Goal: Task Accomplishment & Management: Complete application form

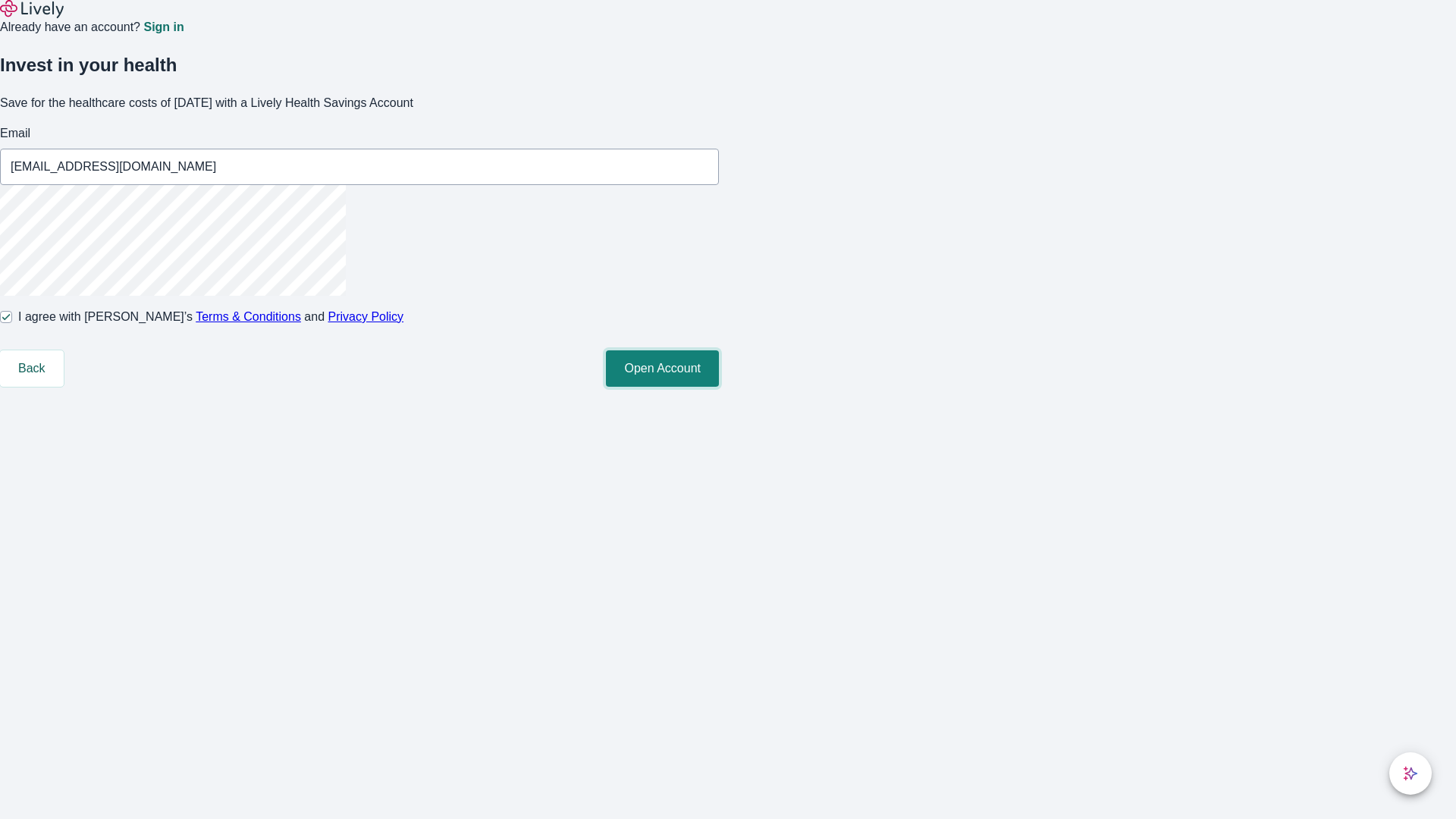
click at [719, 386] on button "Open Account" at bounding box center [662, 368] width 113 height 36
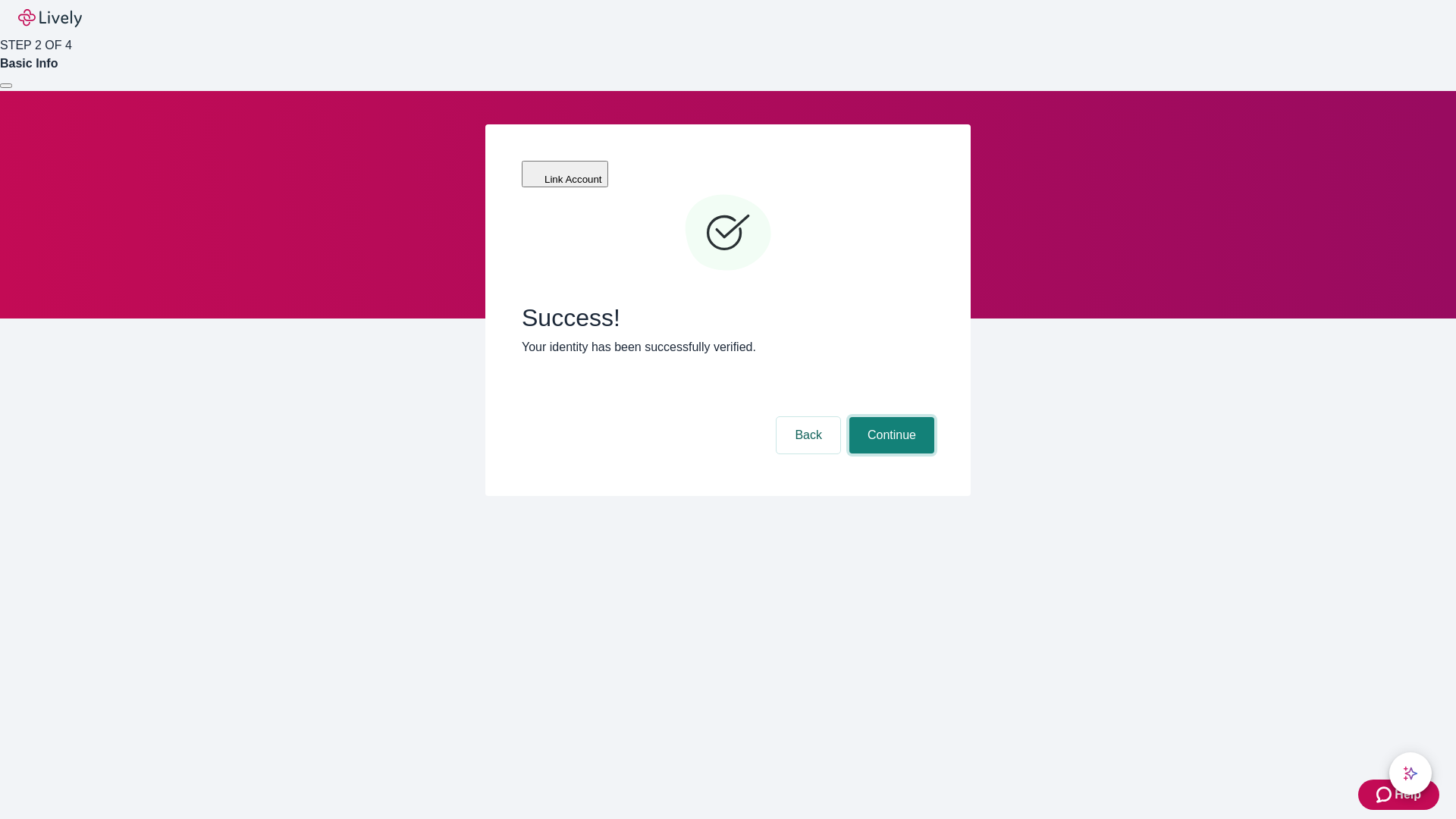
click at [890, 417] on button "Continue" at bounding box center [892, 435] width 85 height 36
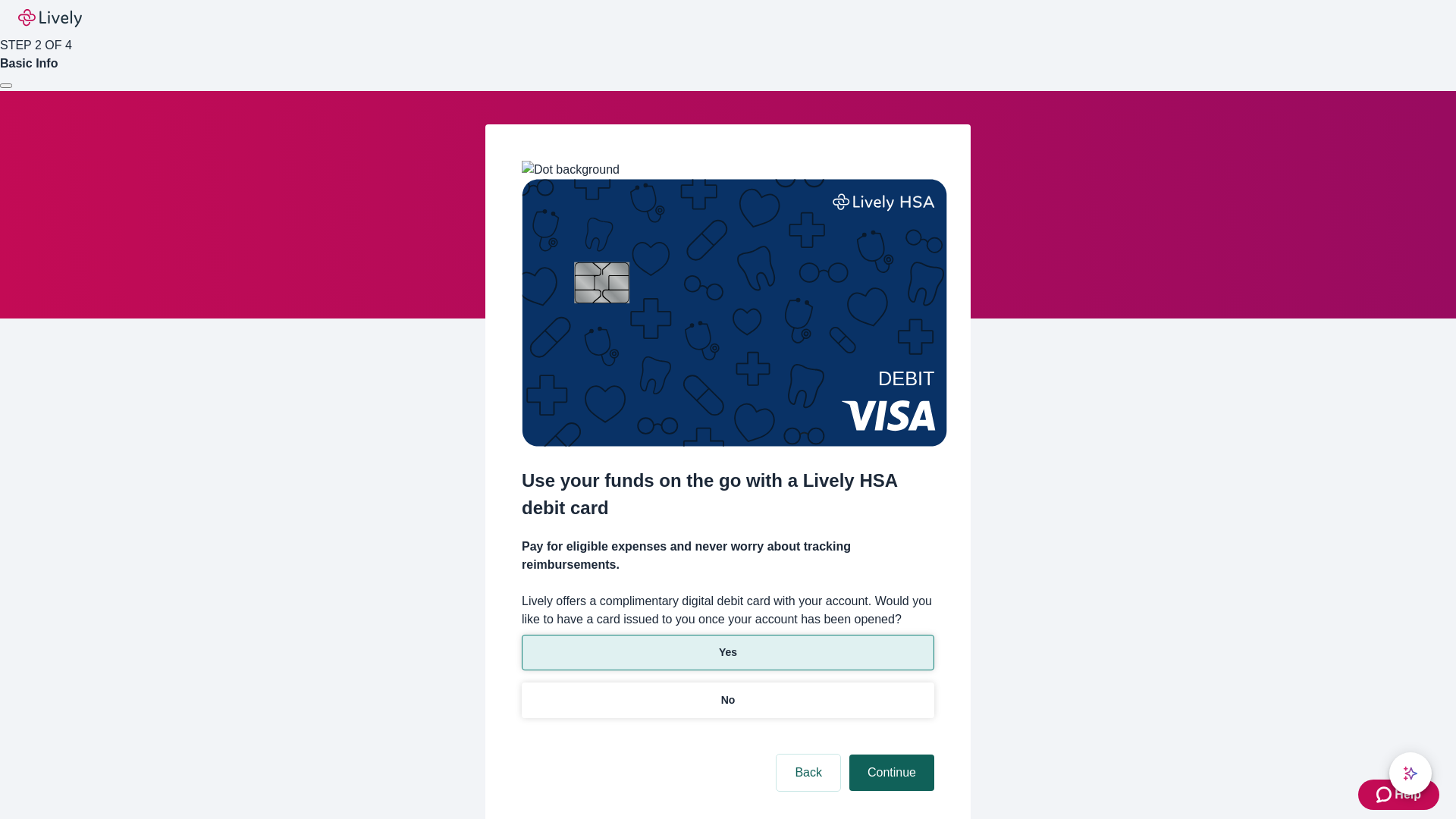
click at [728, 692] on p "No" at bounding box center [728, 700] width 14 height 16
click at [890, 754] on button "Continue" at bounding box center [892, 772] width 85 height 36
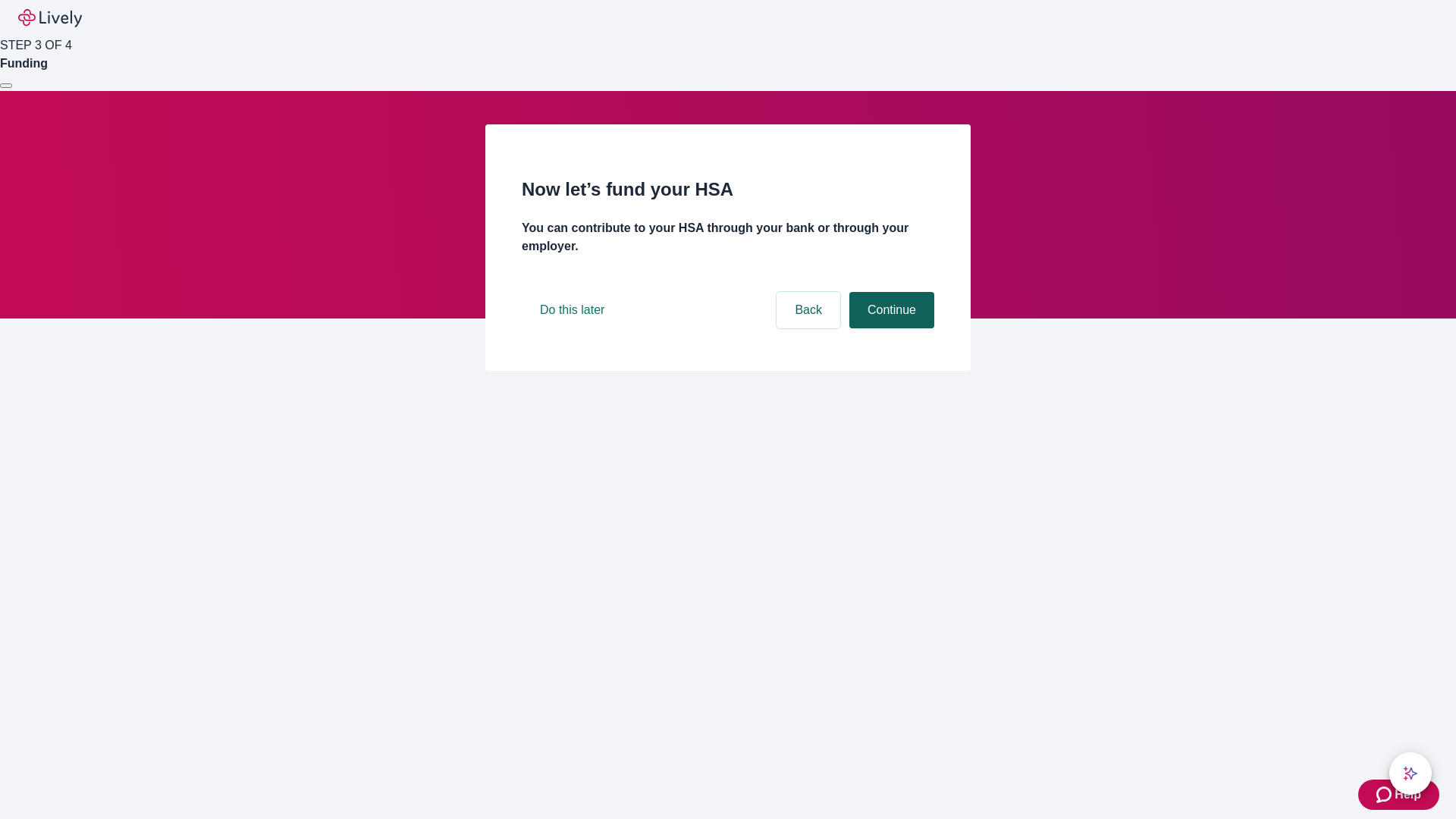
click at [890, 329] on button "Continue" at bounding box center [892, 309] width 85 height 36
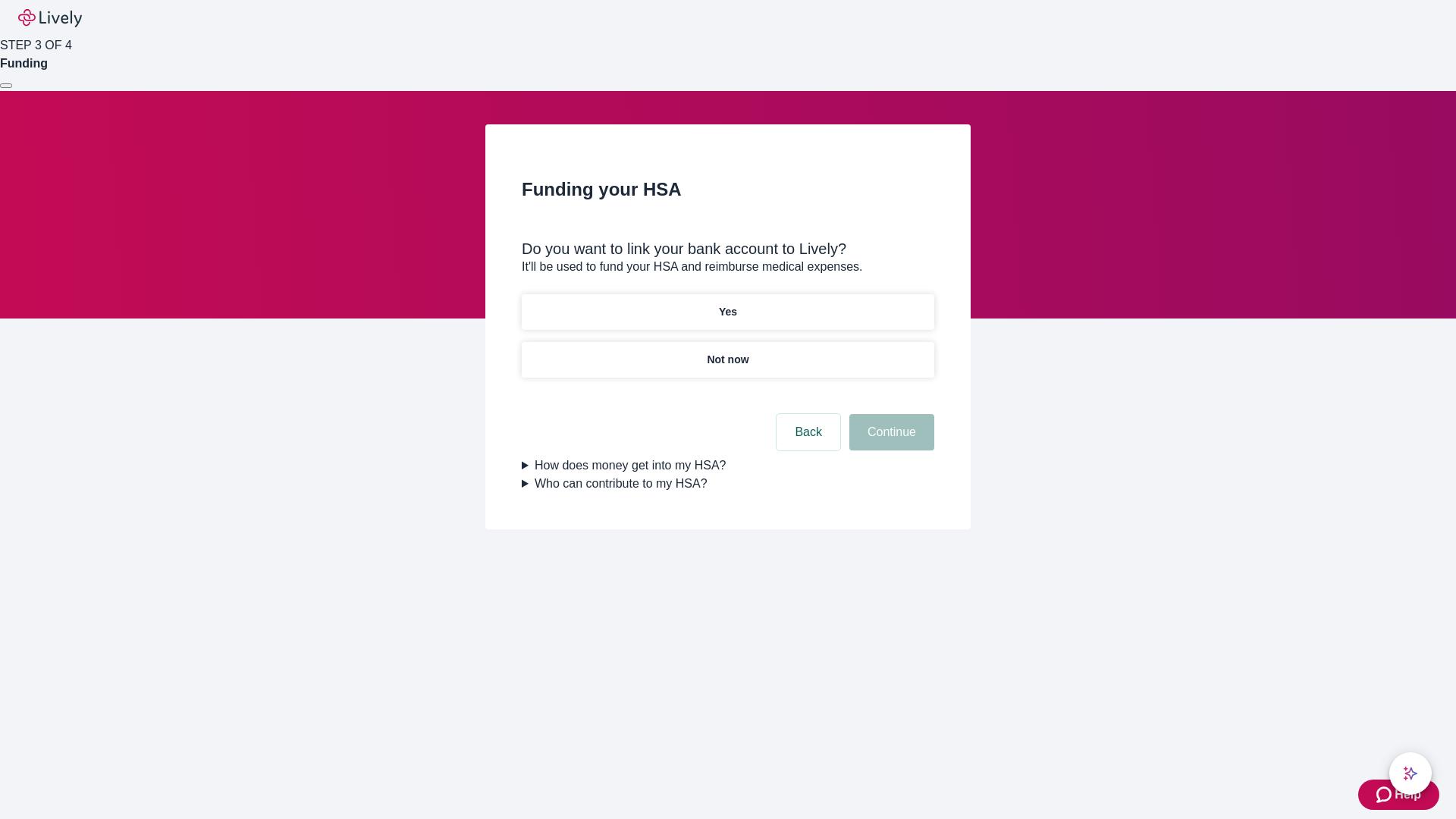
click at [728, 304] on p "Yes" at bounding box center [728, 312] width 19 height 16
click at [890, 414] on button "Continue" at bounding box center [892, 432] width 85 height 36
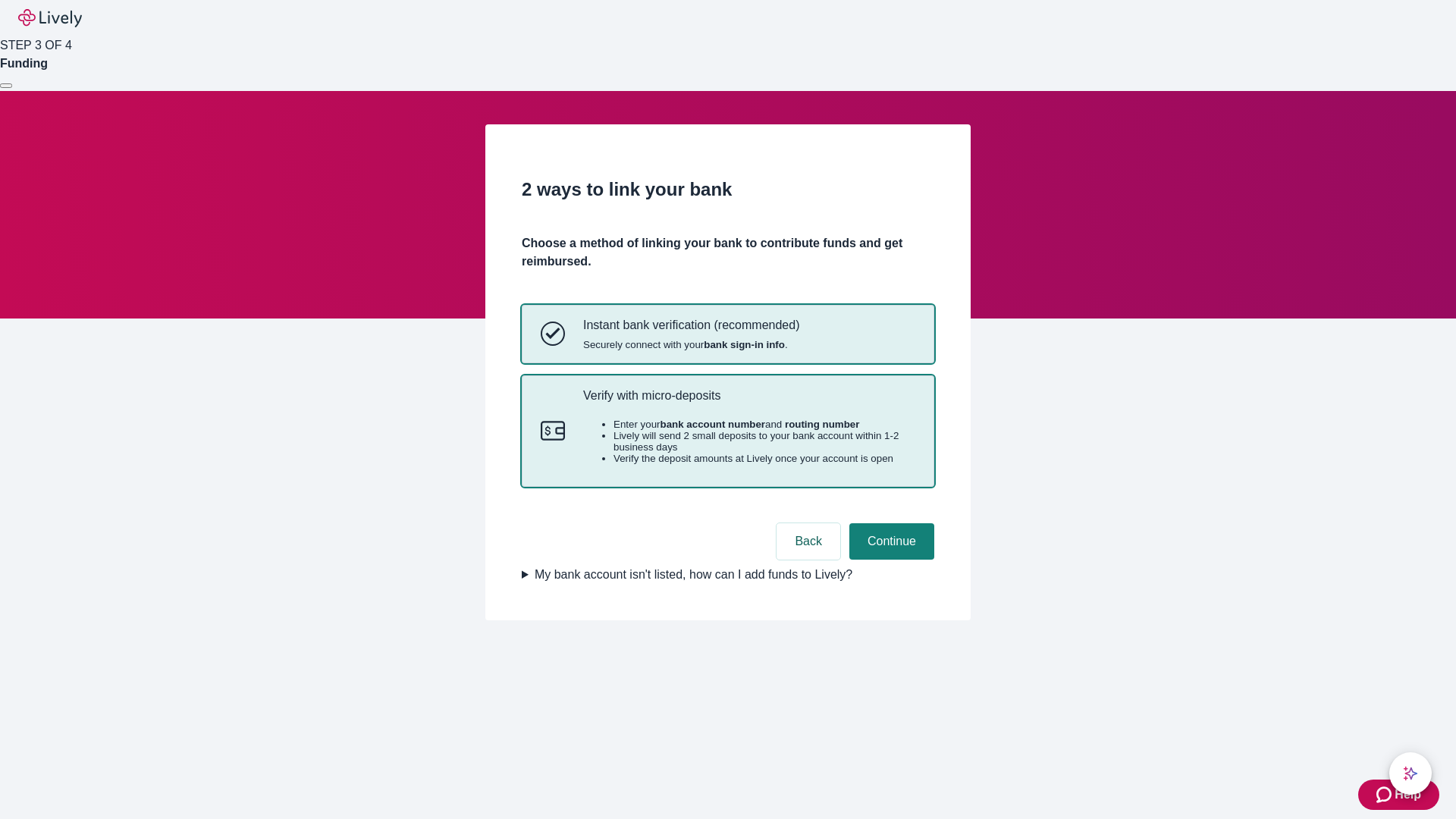
click at [749, 402] on p "Verify with micro-deposits" at bounding box center [749, 395] width 332 height 14
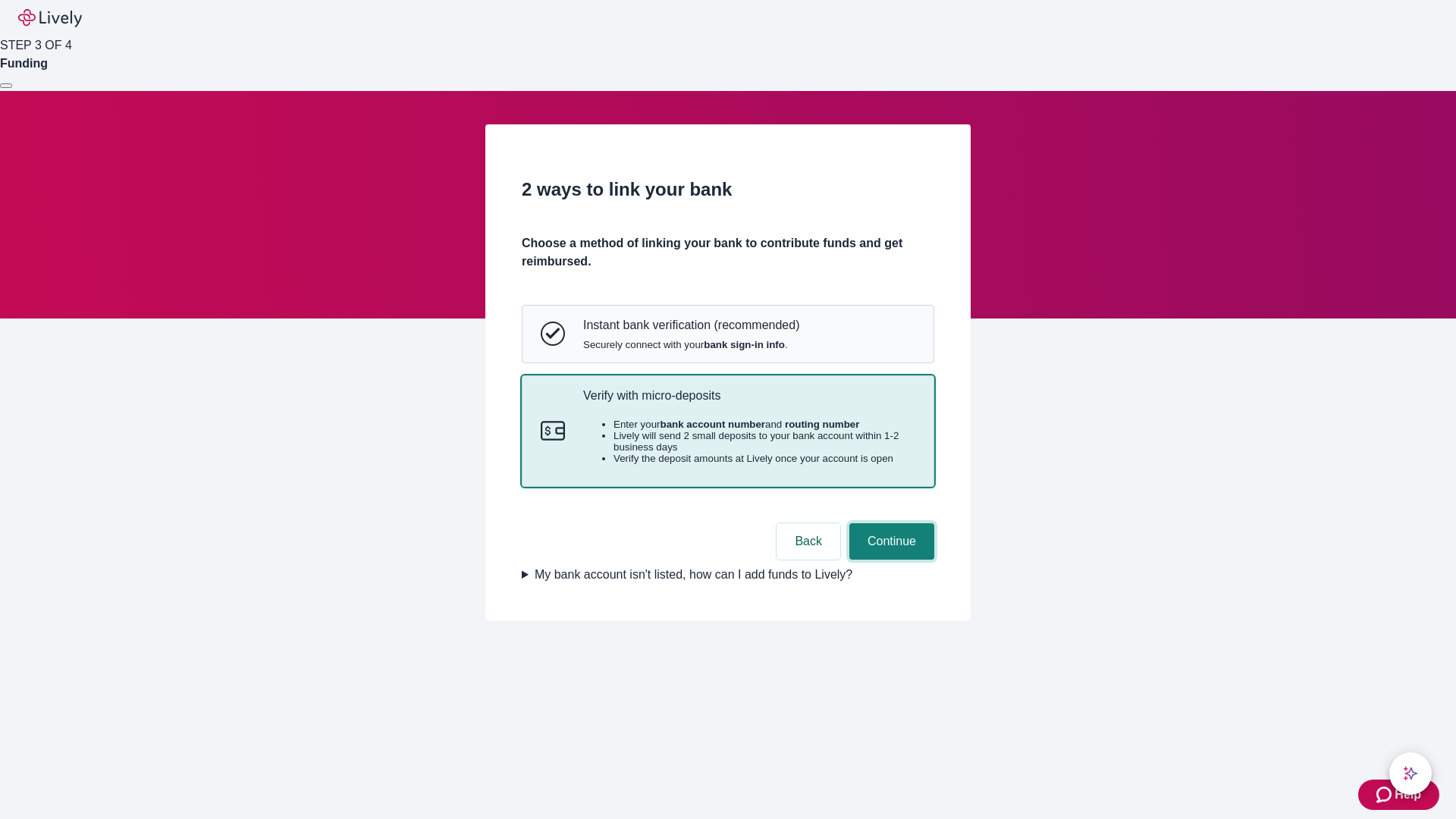
click at [890, 559] on button "Continue" at bounding box center [892, 541] width 85 height 36
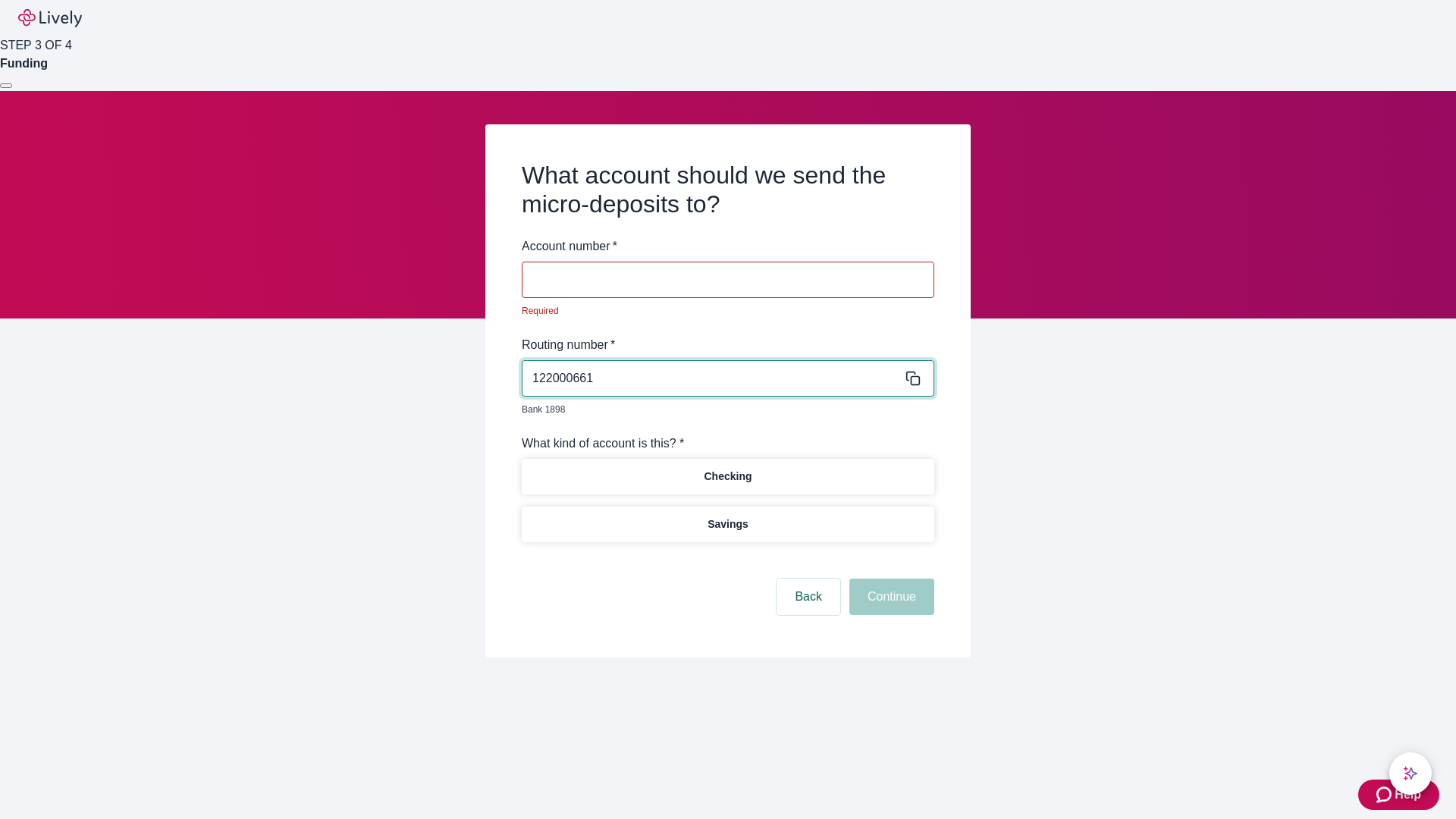
type input "122000661"
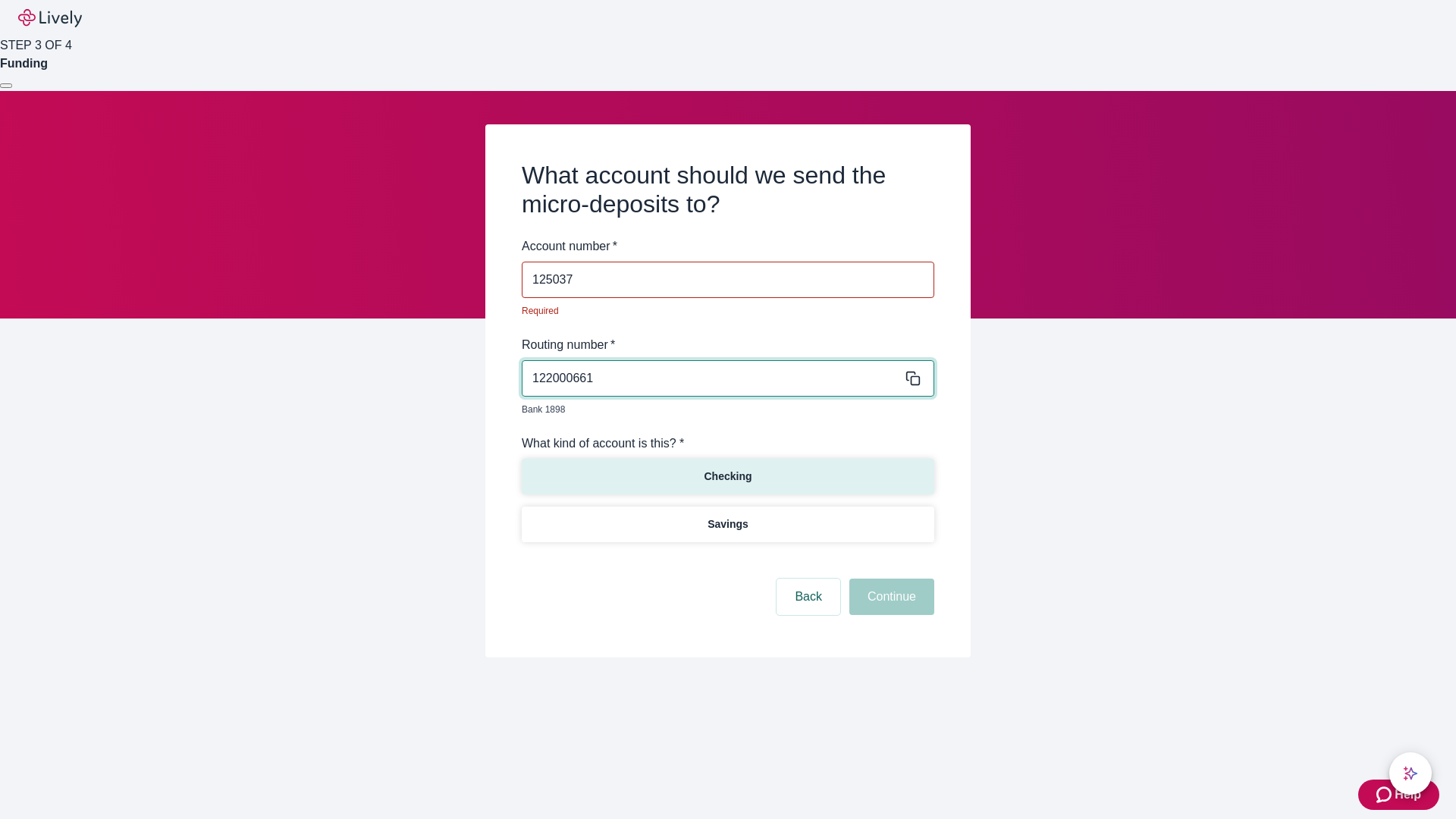
type input "125037"
click at [728, 469] on p "Checking" at bounding box center [728, 477] width 48 height 16
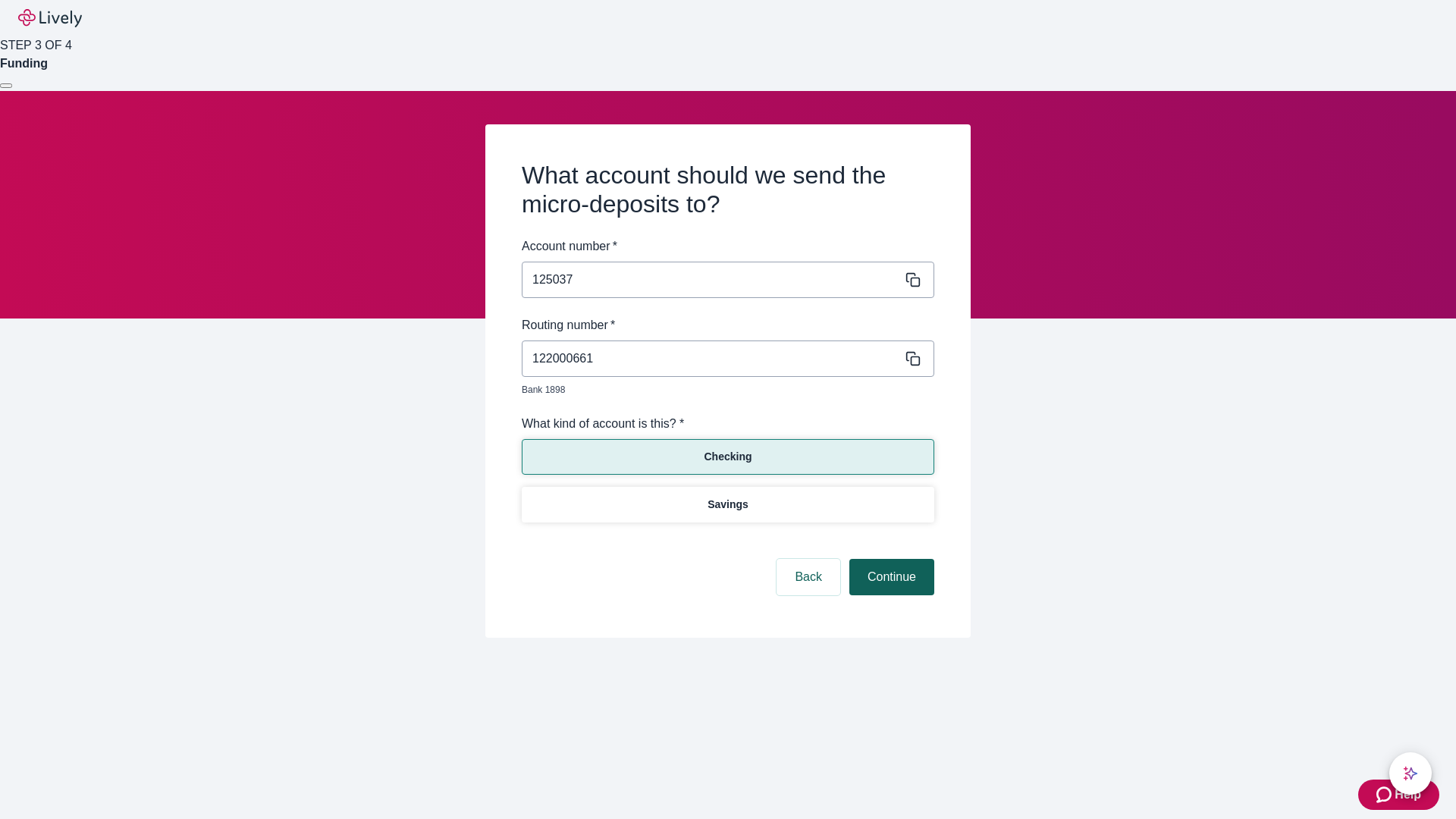
click at [890, 559] on button "Continue" at bounding box center [892, 577] width 85 height 36
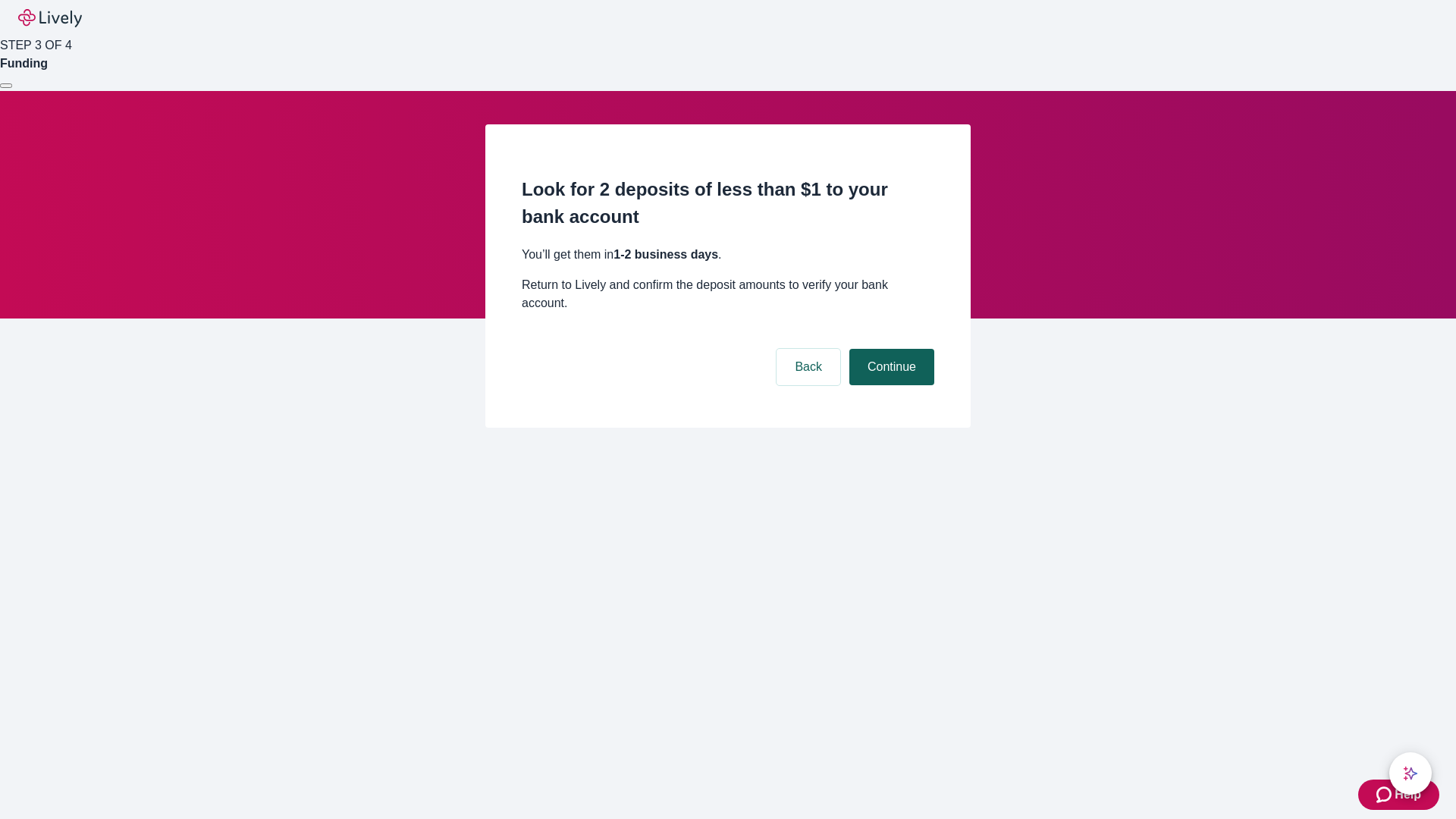
click at [890, 349] on button "Continue" at bounding box center [892, 367] width 85 height 36
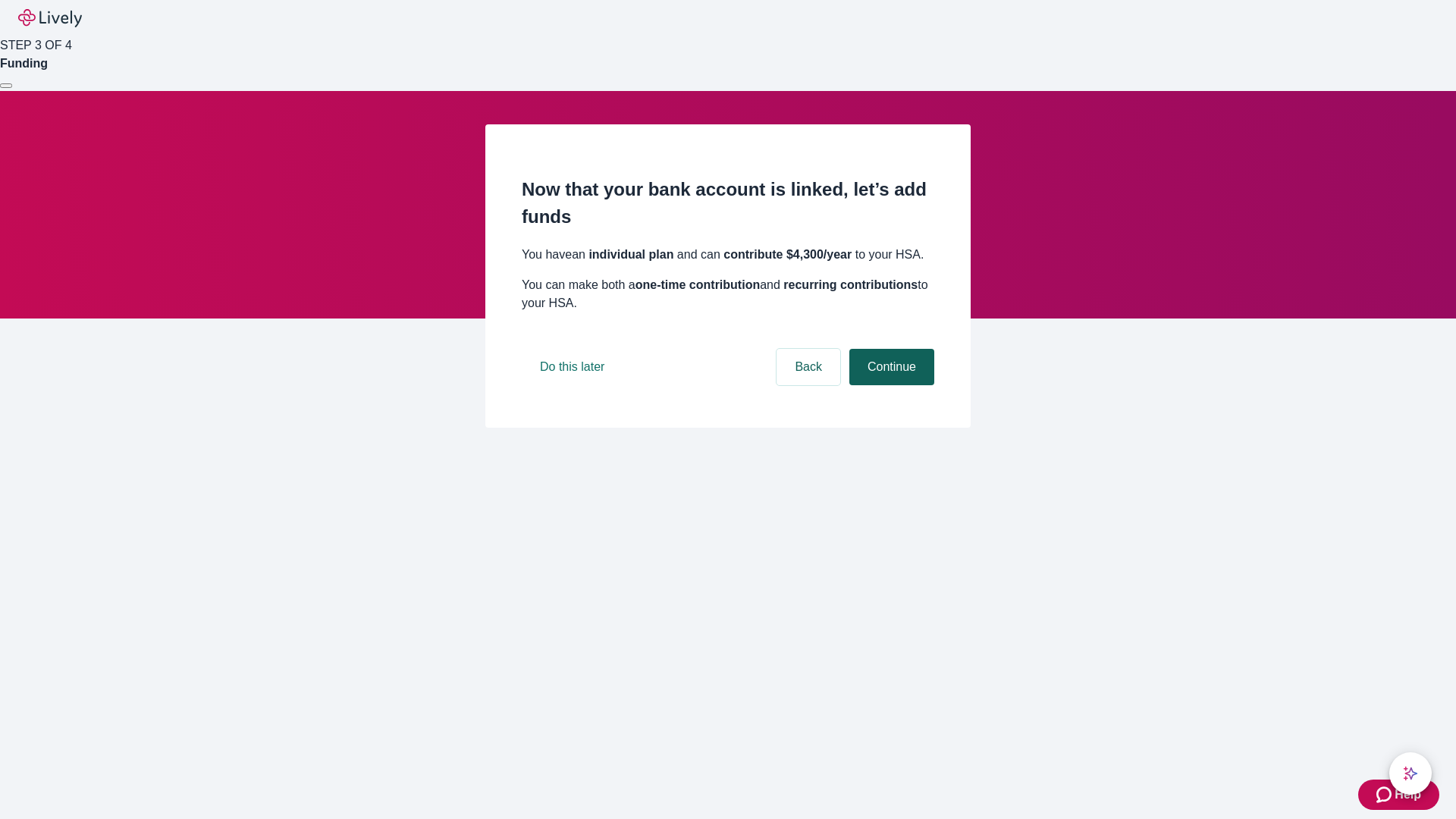
click at [890, 386] on button "Continue" at bounding box center [892, 367] width 85 height 36
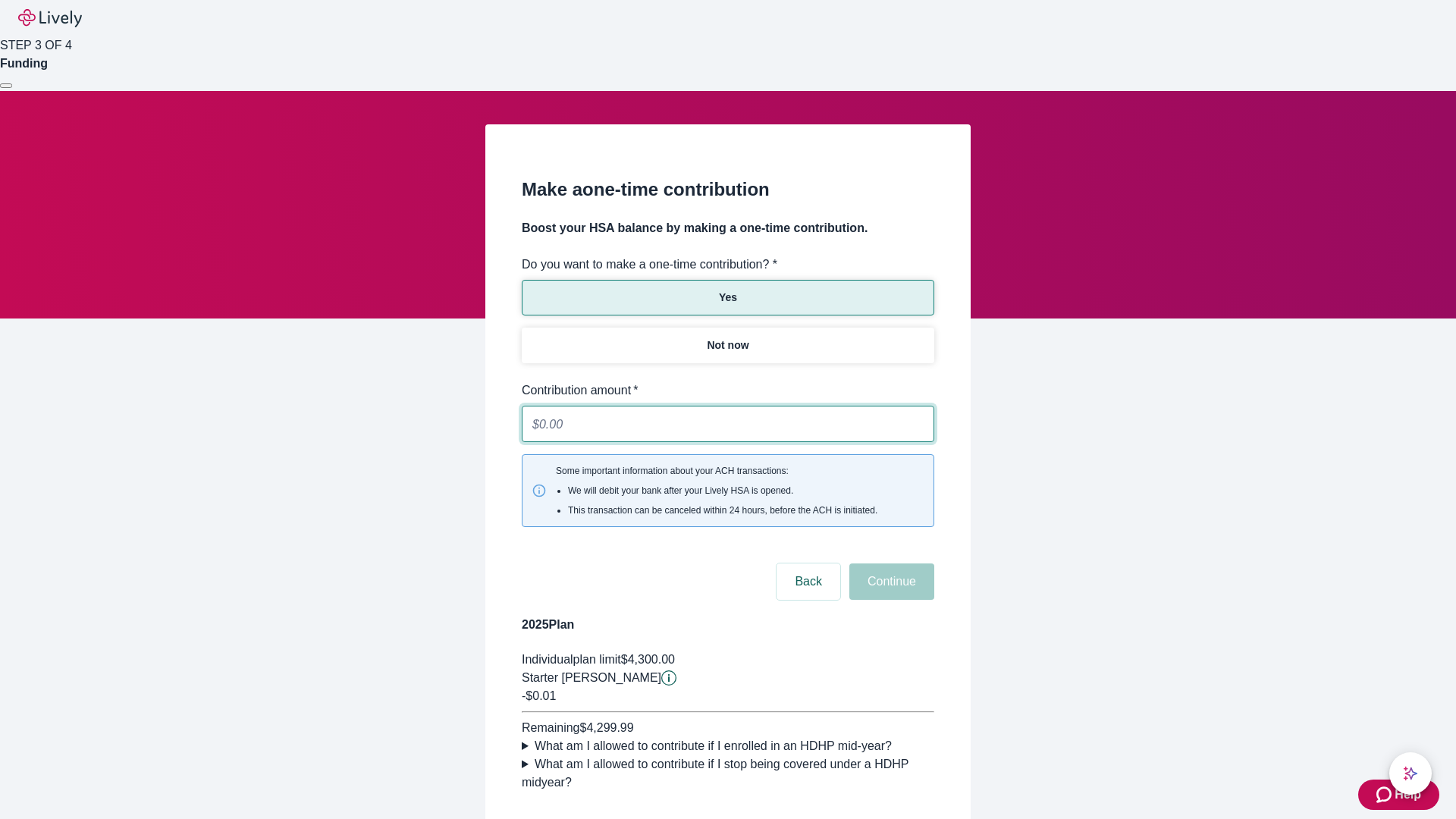
type input "0.01"
click at [890, 564] on button "Continue" at bounding box center [892, 581] width 85 height 36
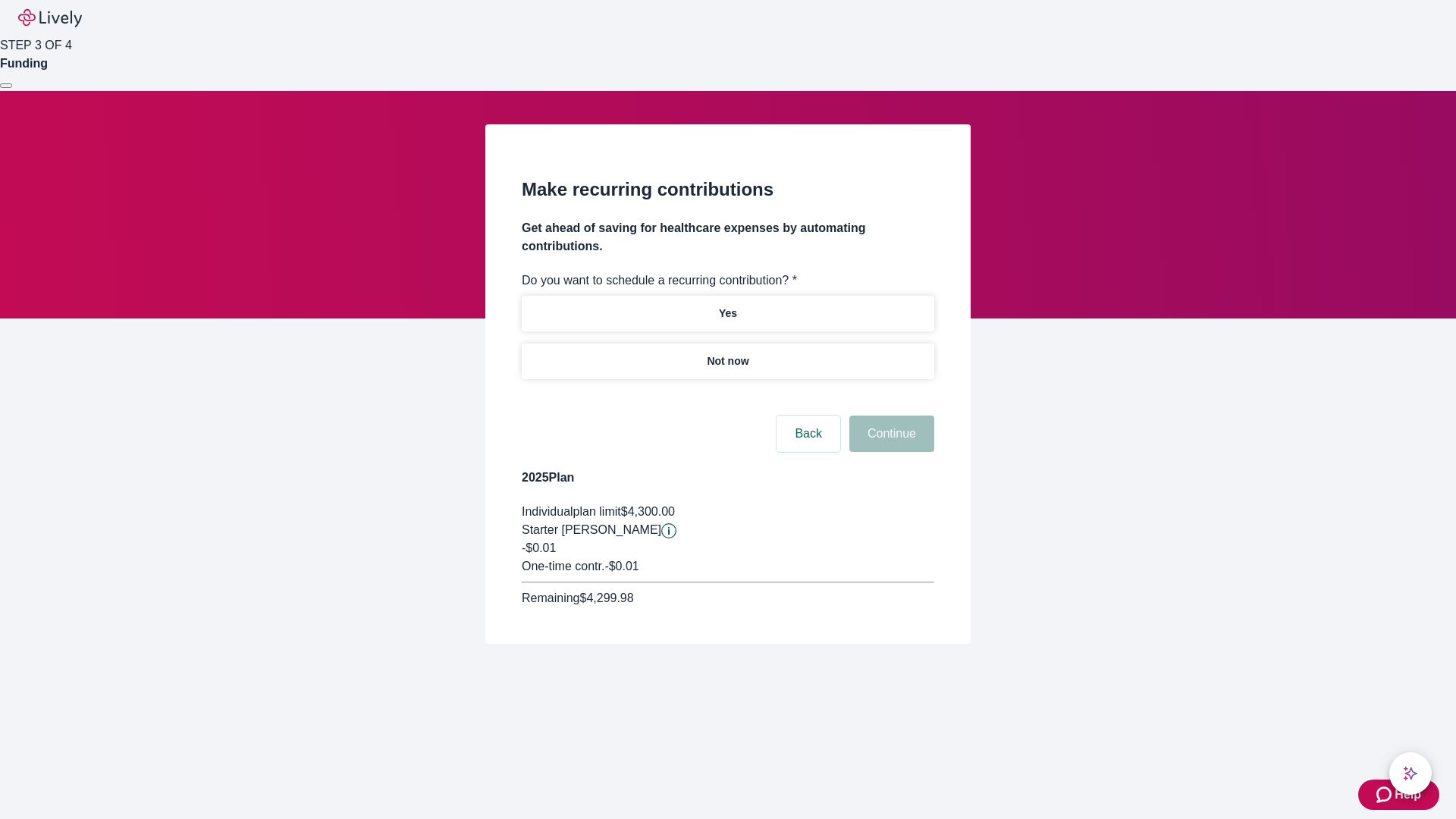
click at [728, 354] on p "Not now" at bounding box center [727, 362] width 42 height 16
click at [890, 416] on button "Continue" at bounding box center [892, 433] width 85 height 36
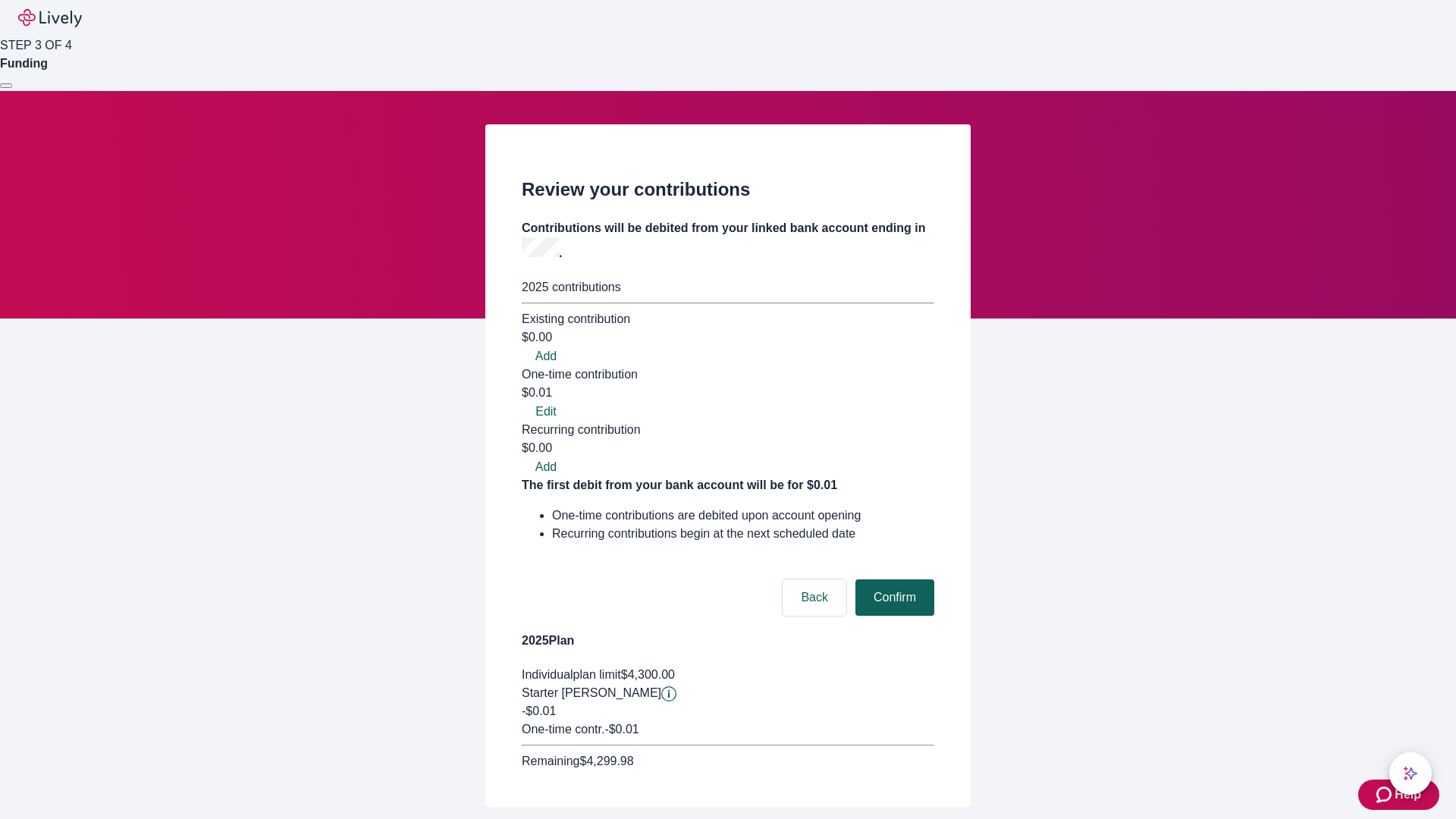
click at [892, 580] on button "Confirm" at bounding box center [894, 597] width 79 height 36
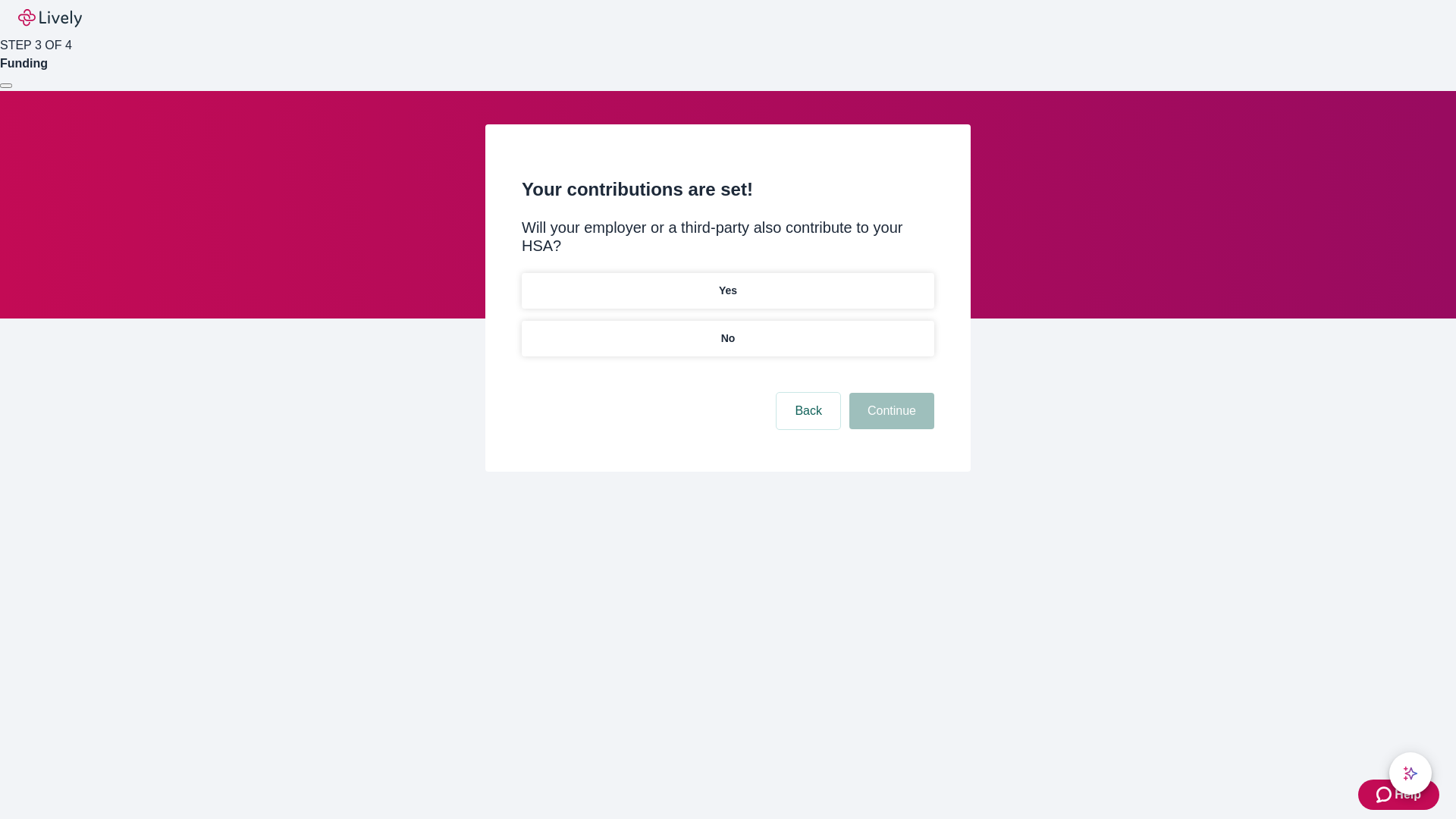
click at [728, 331] on p "No" at bounding box center [728, 339] width 14 height 16
click at [890, 393] on button "Continue" at bounding box center [892, 410] width 85 height 36
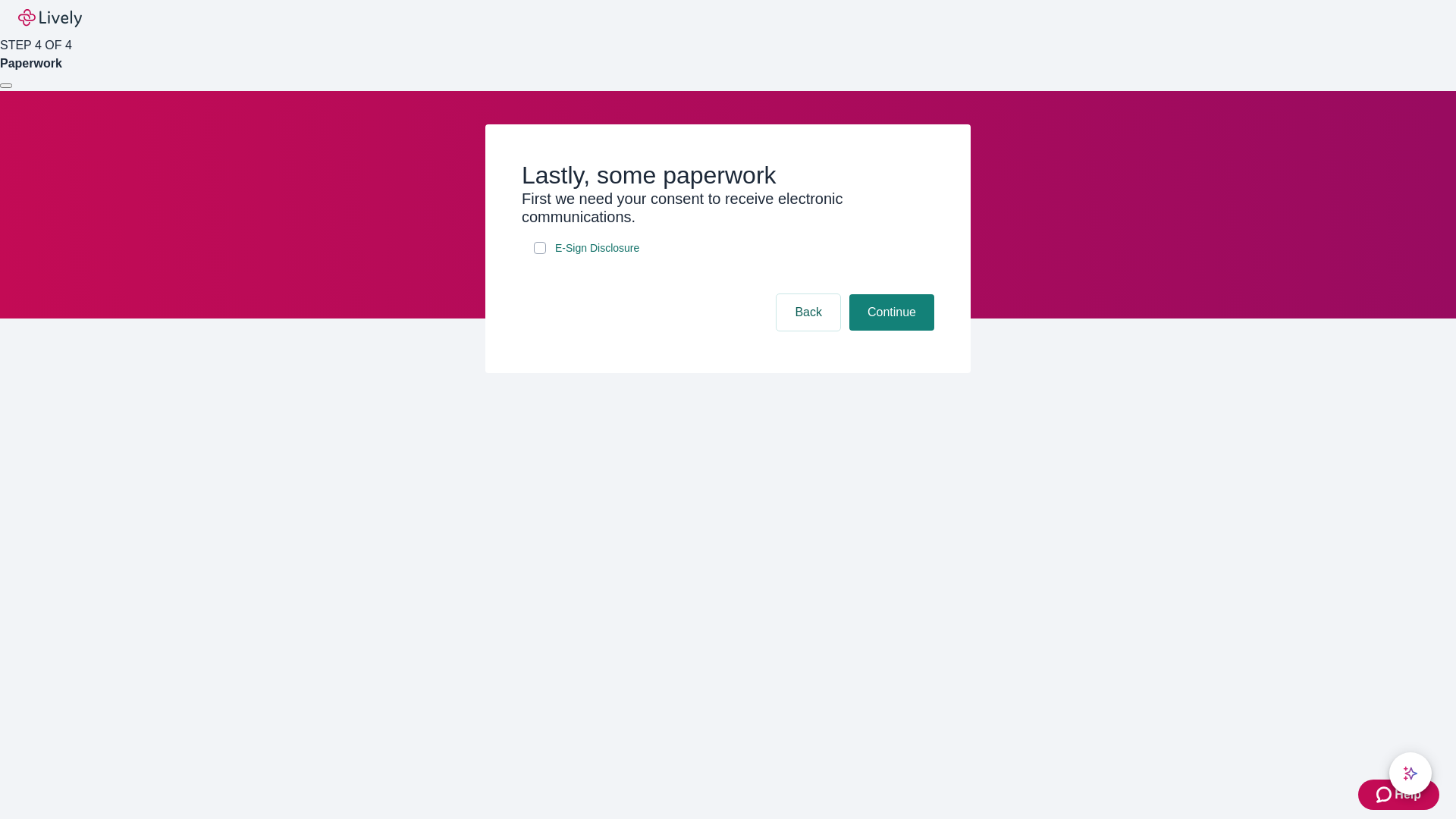
click at [540, 254] on input "E-Sign Disclosure" at bounding box center [540, 248] width 12 height 12
checkbox input "true"
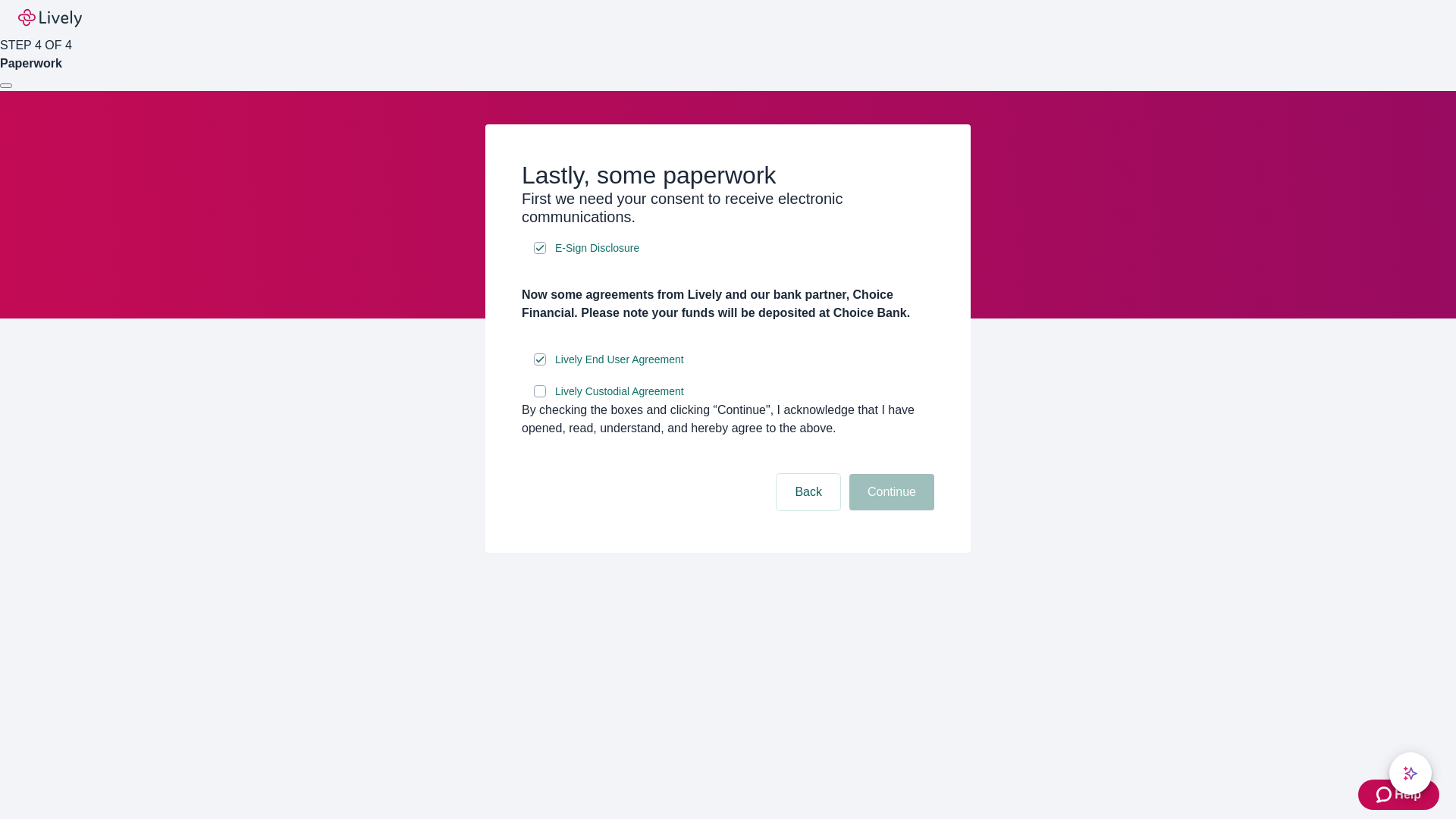
click at [540, 397] on input "Lively Custodial Agreement" at bounding box center [540, 392] width 12 height 12
checkbox input "true"
click at [890, 511] on button "Continue" at bounding box center [892, 492] width 85 height 36
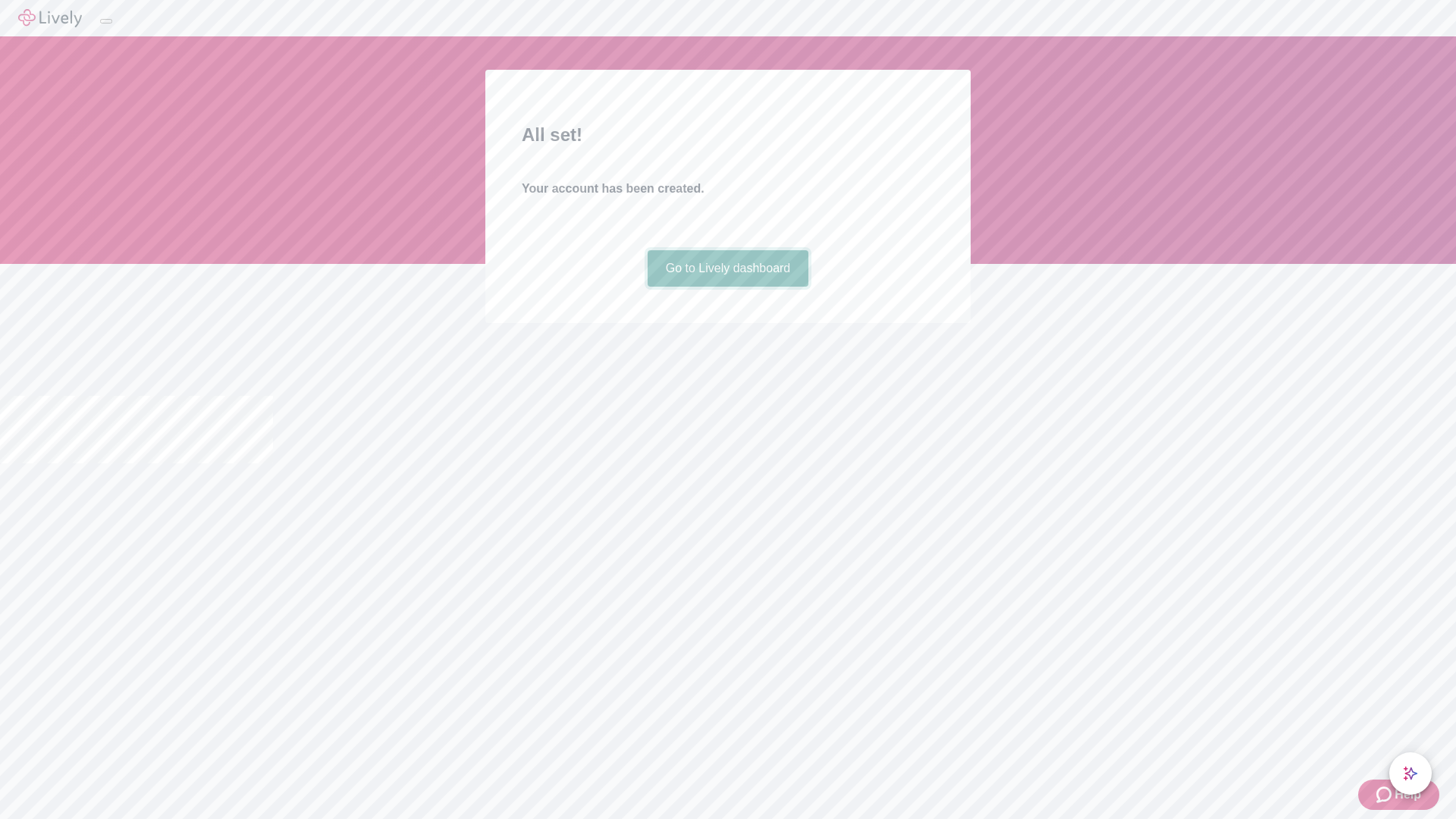
click at [728, 286] on link "Go to Lively dashboard" at bounding box center [728, 268] width 161 height 36
